Goal: Book appointment/travel/reservation

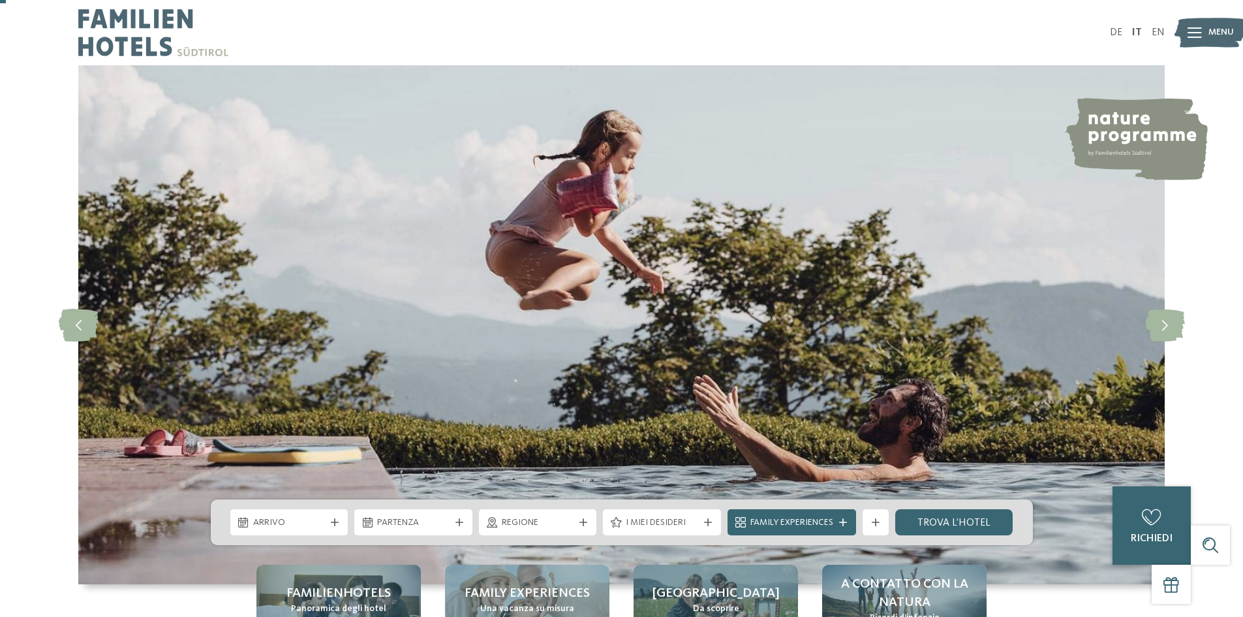
scroll to position [131, 0]
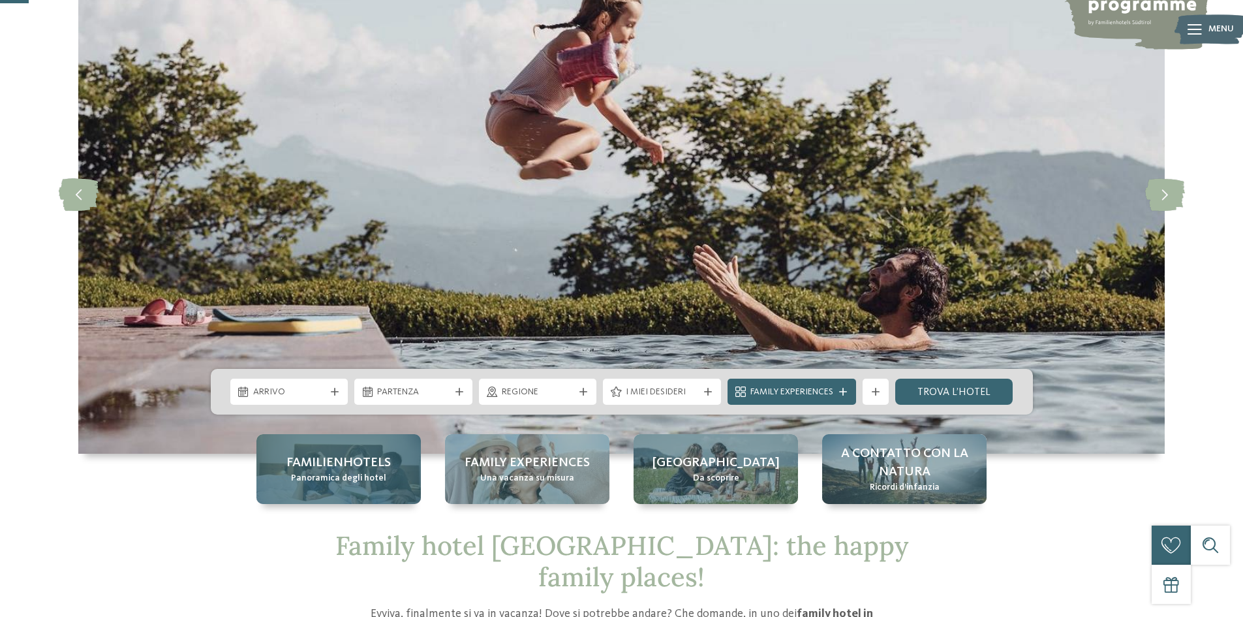
click at [341, 469] on span "Familienhotels" at bounding box center [338, 463] width 104 height 18
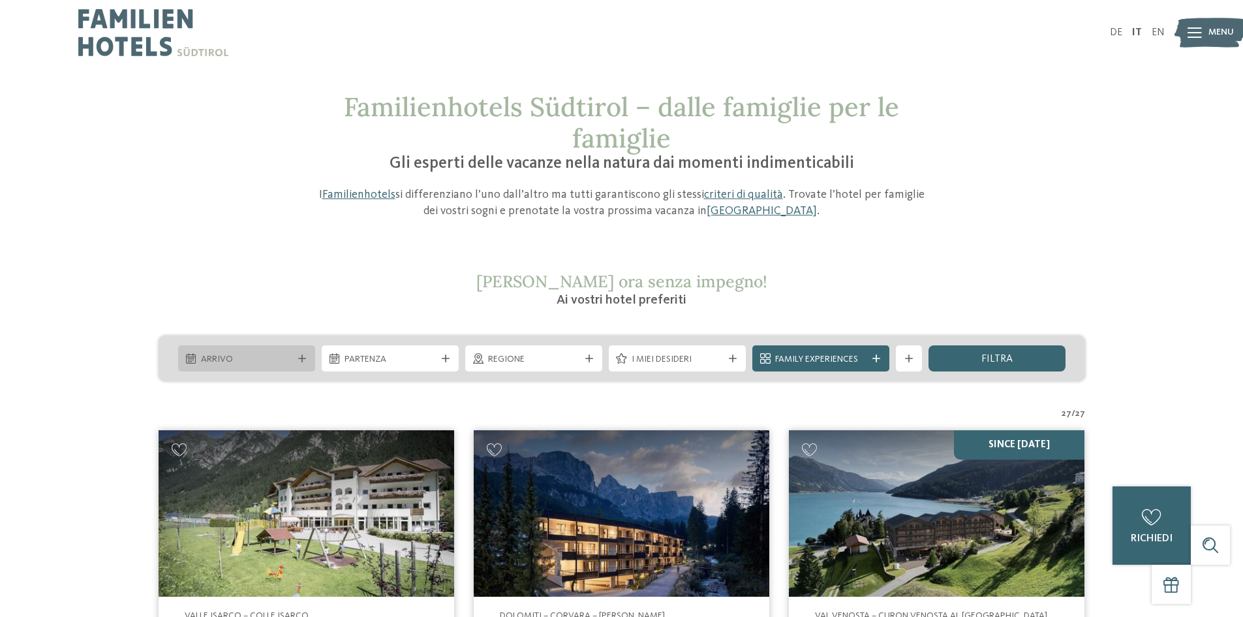
click at [305, 354] on icon at bounding box center [302, 358] width 8 height 8
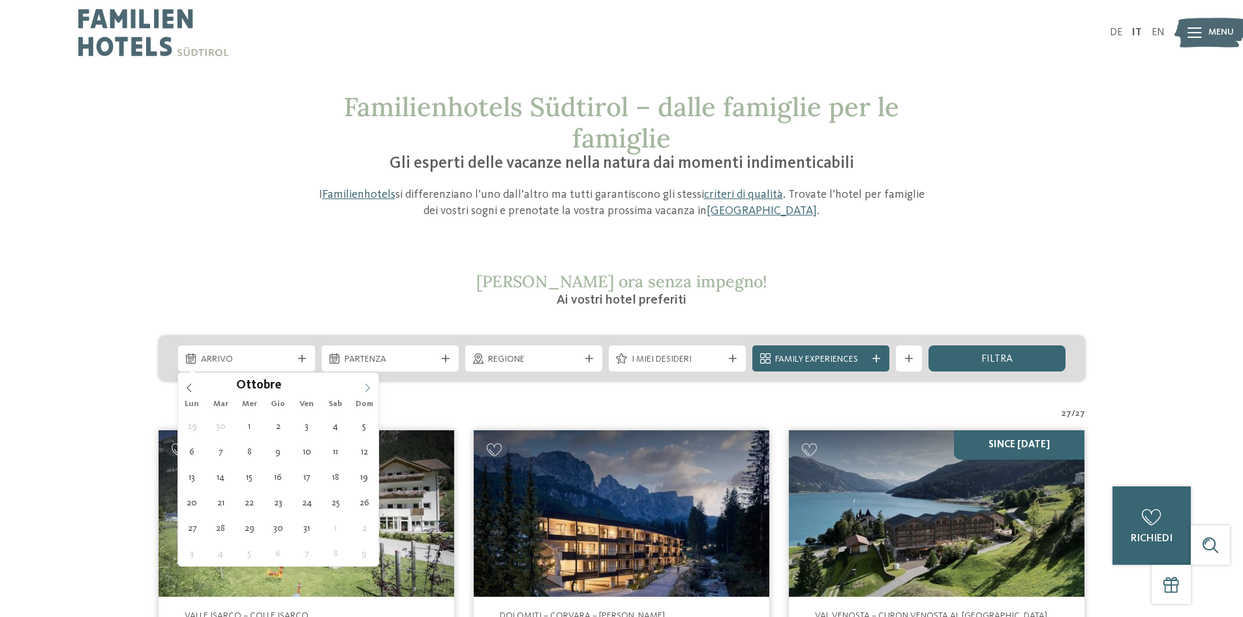
click at [369, 390] on icon at bounding box center [367, 387] width 9 height 9
type div "[DATE]"
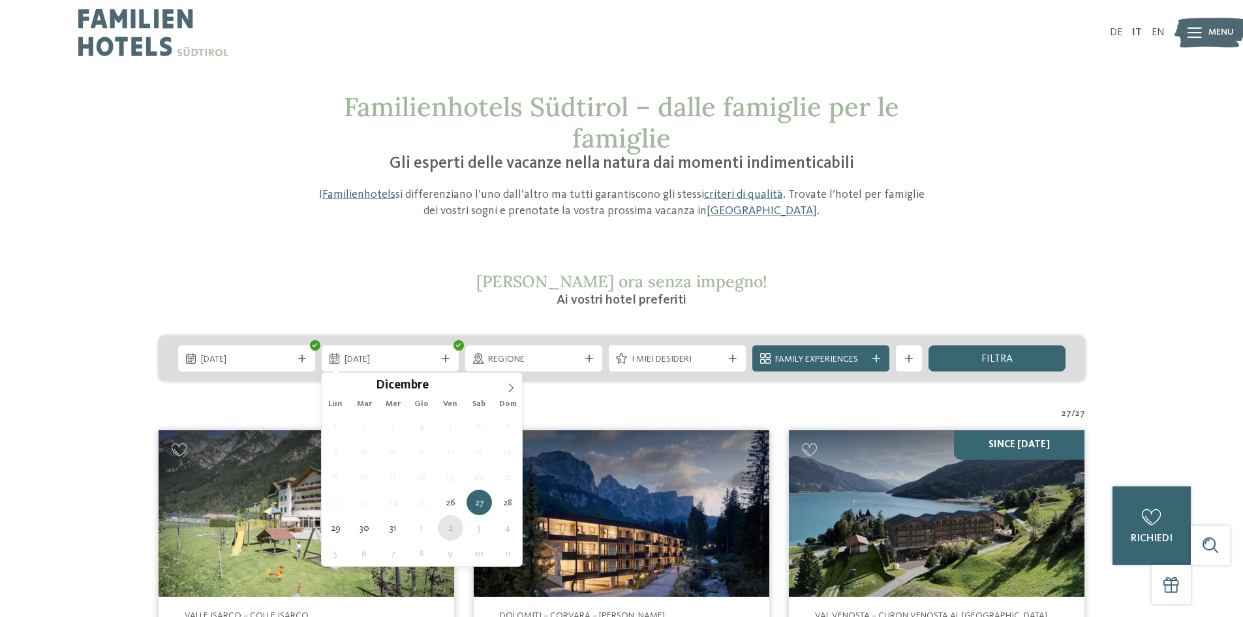
type div "[DATE]"
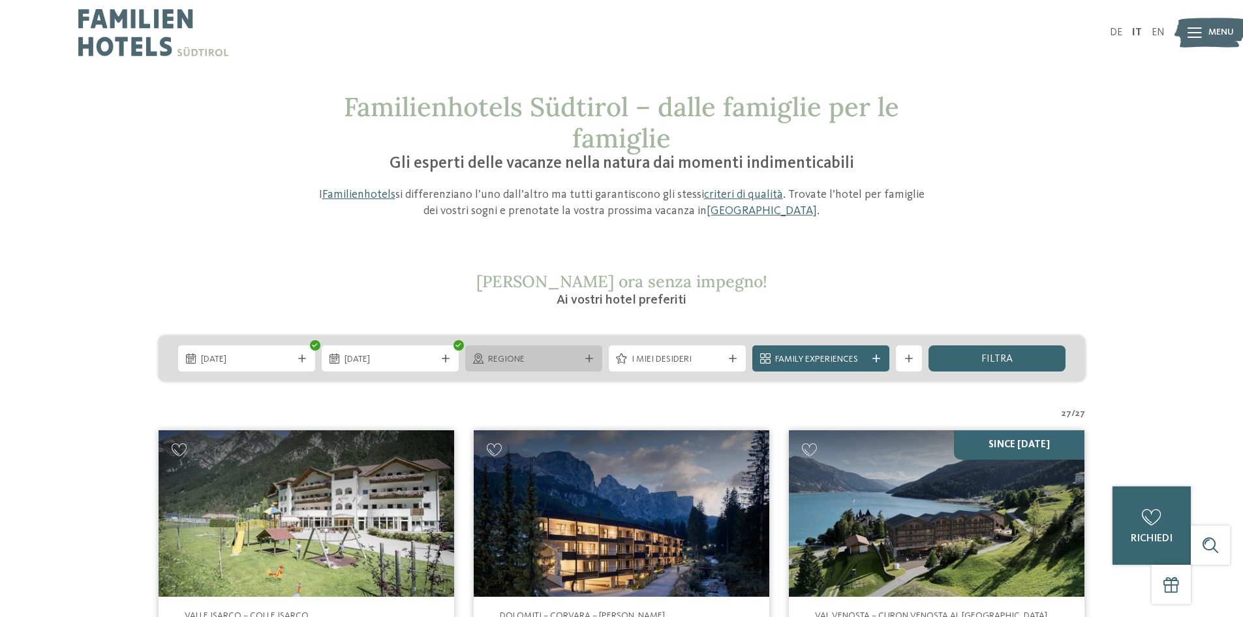
click at [567, 357] on span "Regione" at bounding box center [533, 359] width 91 height 13
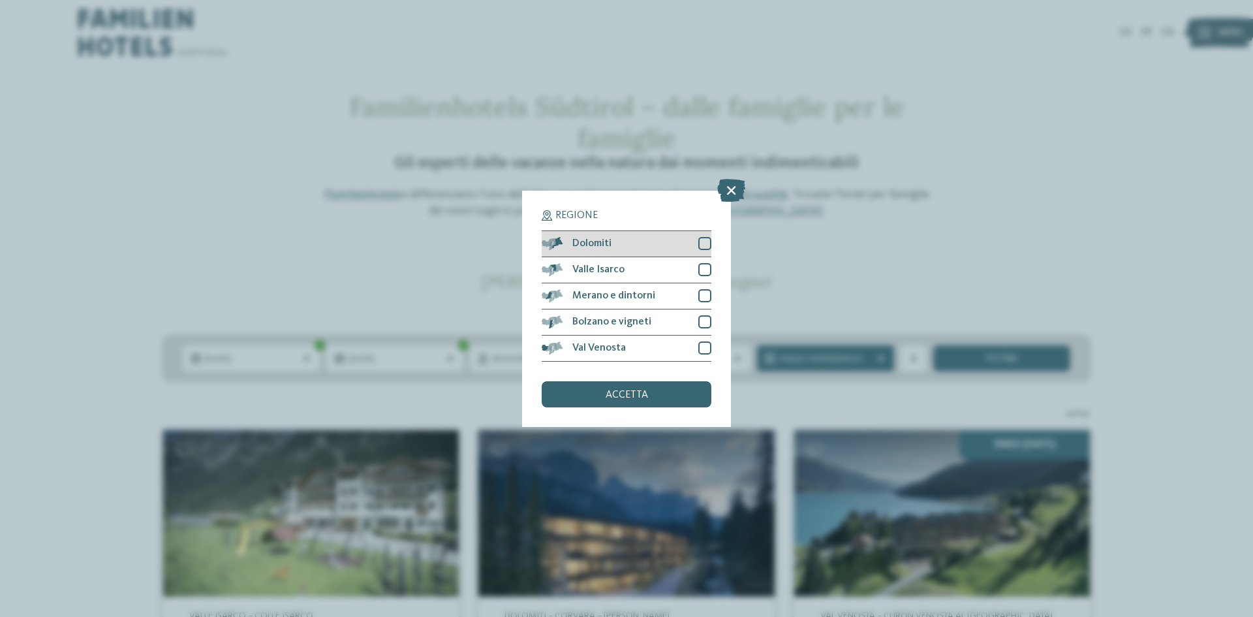
click at [706, 243] on div at bounding box center [704, 243] width 13 height 13
click at [701, 261] on div "Valle Isarco" at bounding box center [627, 270] width 170 height 26
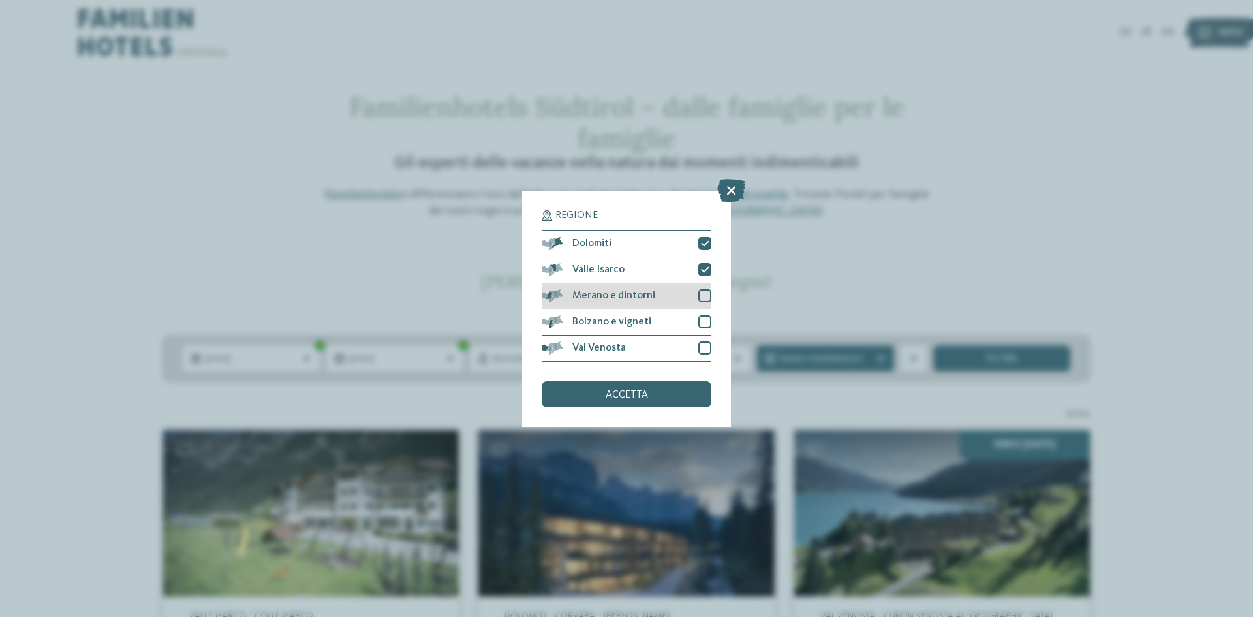
click at [703, 293] on div at bounding box center [704, 295] width 13 height 13
click at [702, 315] on div at bounding box center [704, 321] width 13 height 13
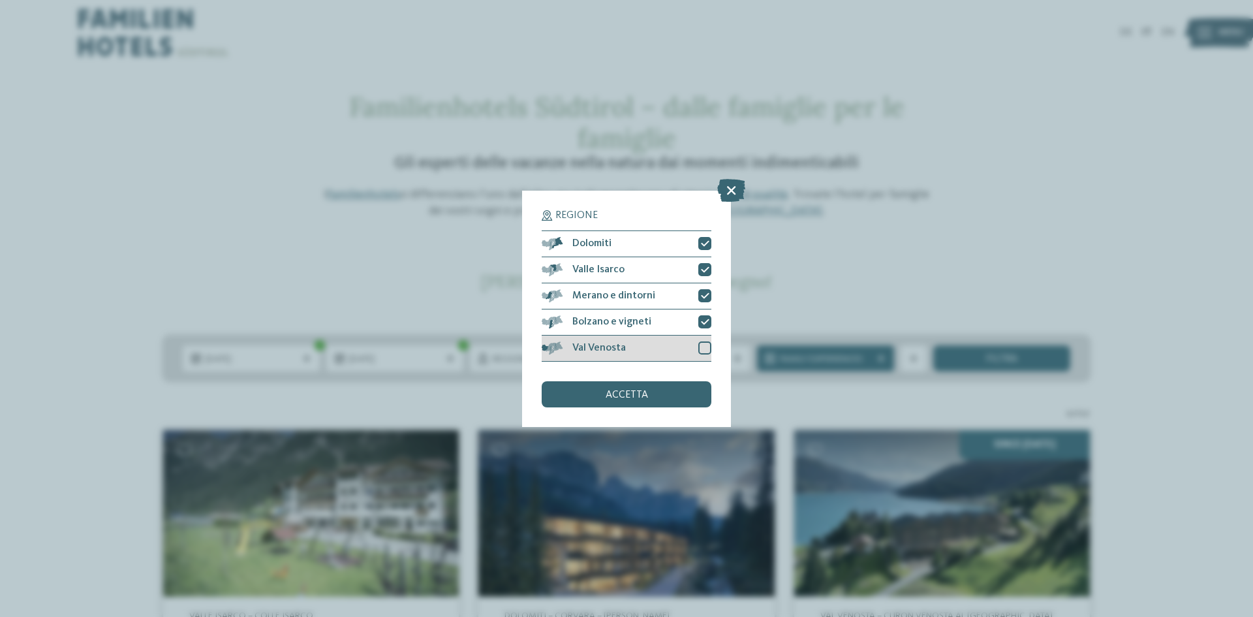
click at [707, 341] on div at bounding box center [704, 347] width 13 height 13
click at [646, 401] on div "accetta" at bounding box center [627, 394] width 170 height 26
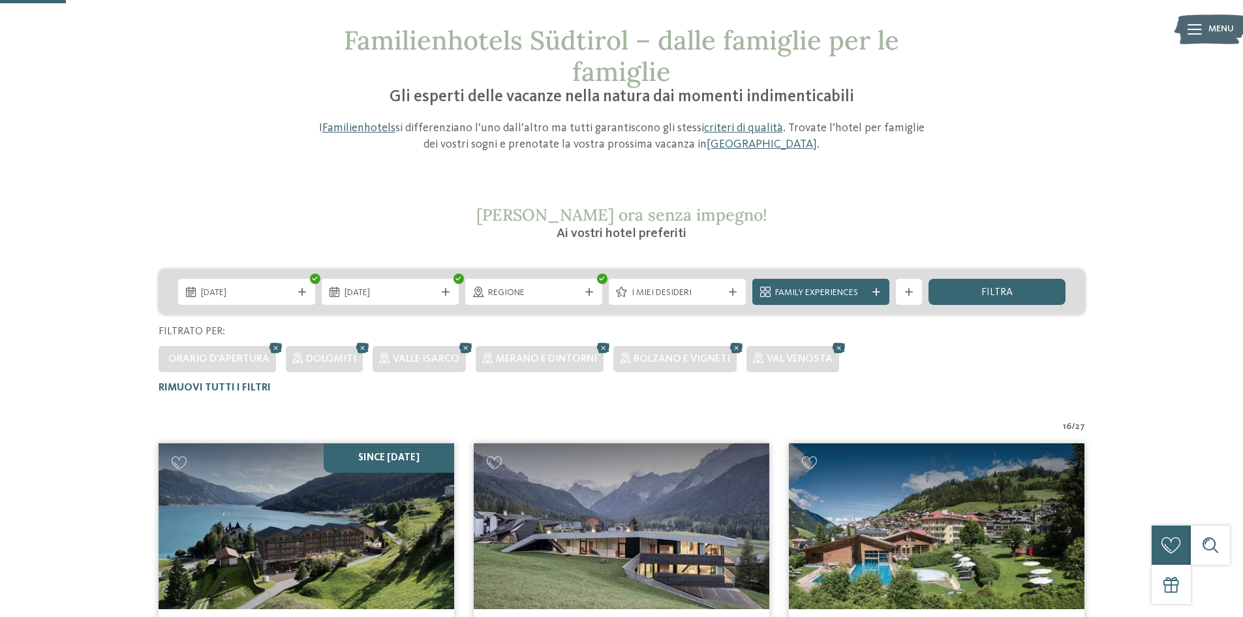
scroll to position [37, 0]
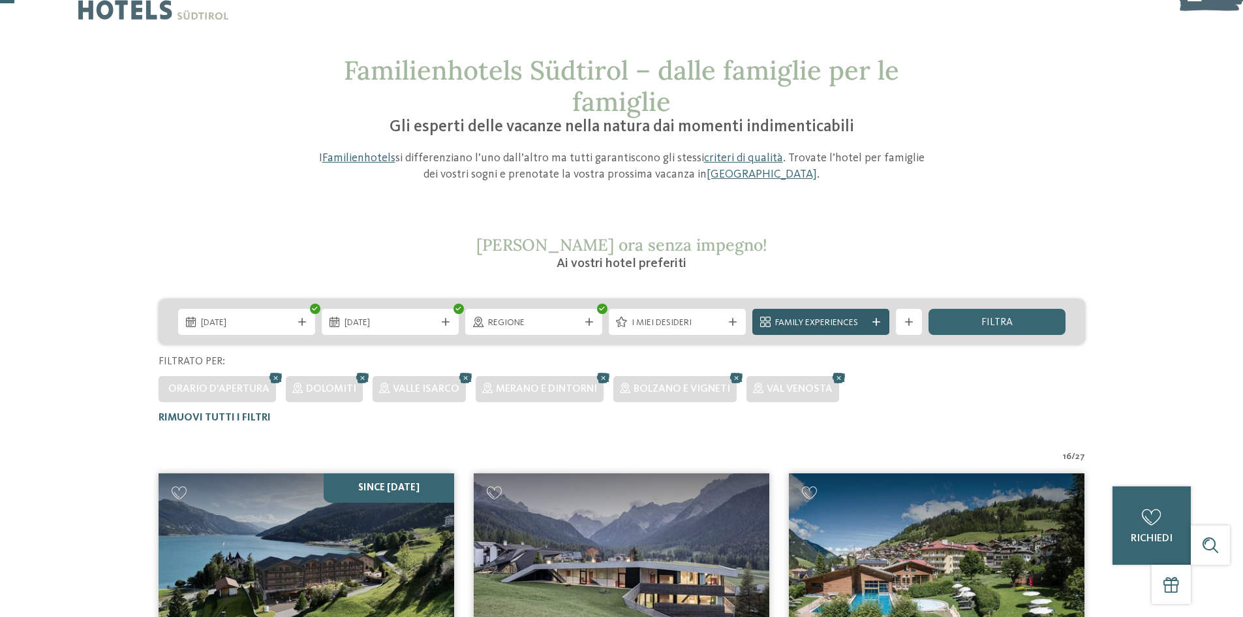
click at [873, 320] on icon at bounding box center [876, 322] width 8 height 8
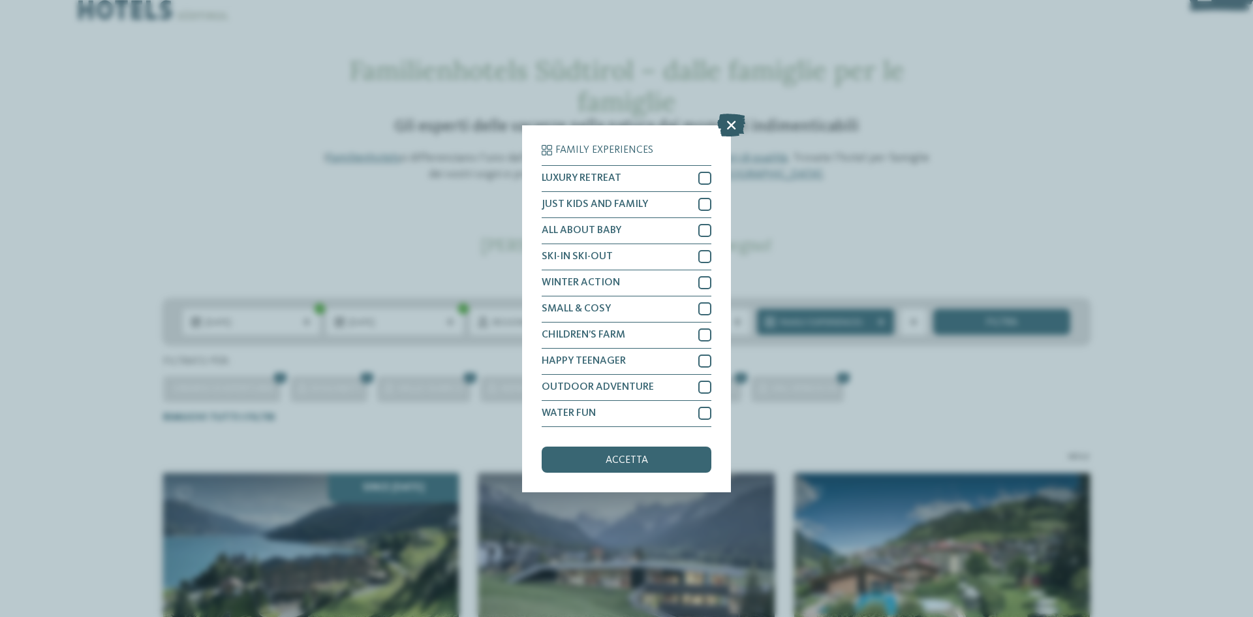
click at [729, 129] on icon at bounding box center [731, 124] width 28 height 23
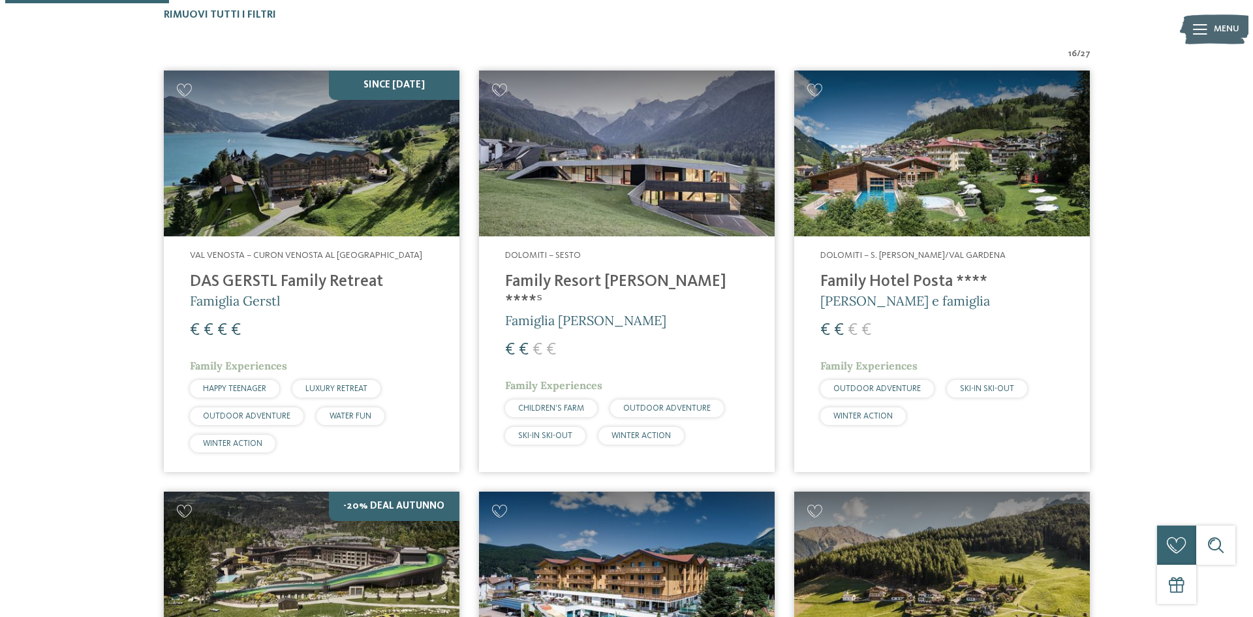
scroll to position [428, 0]
